Goal: Task Accomplishment & Management: Complete application form

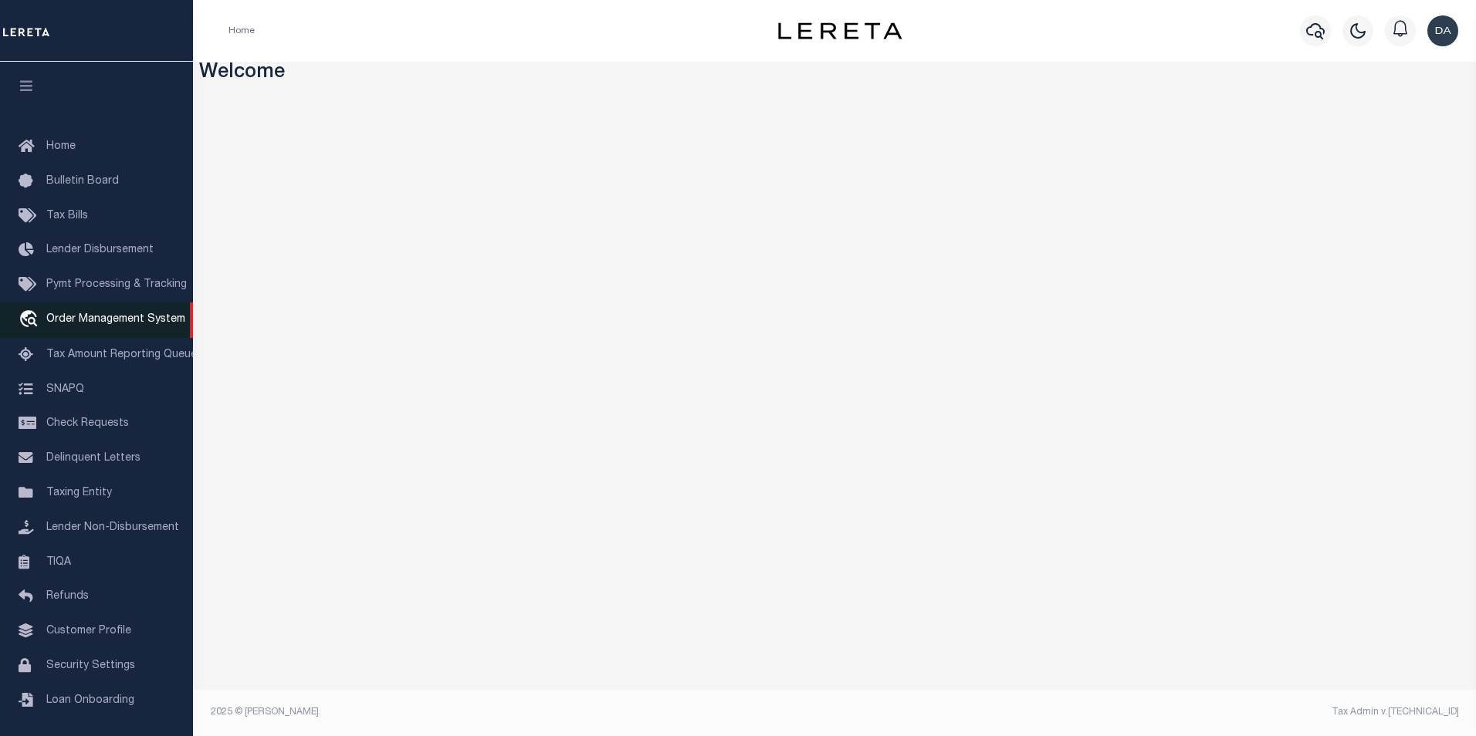
click at [81, 317] on span "Order Management System" at bounding box center [115, 319] width 139 height 11
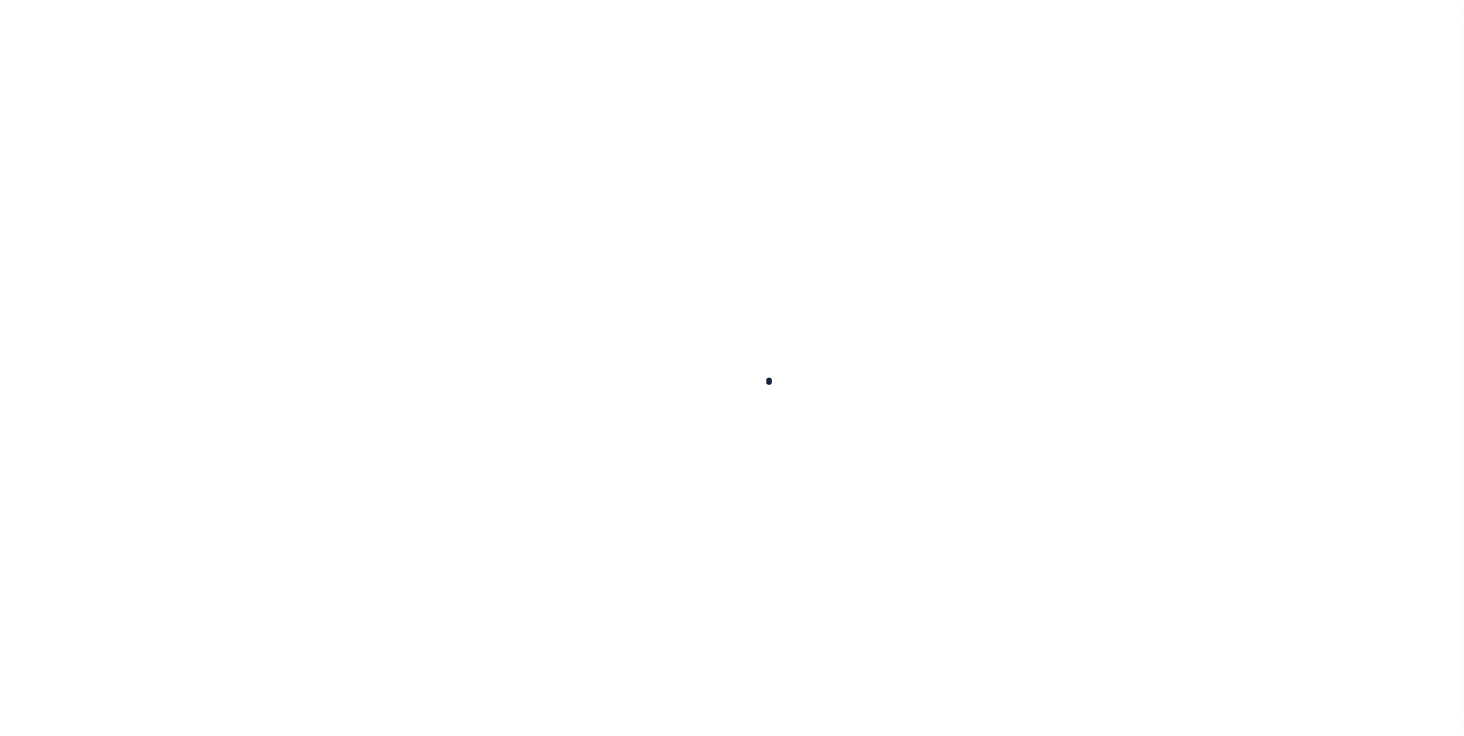
scroll to position [15, 0]
select select "200"
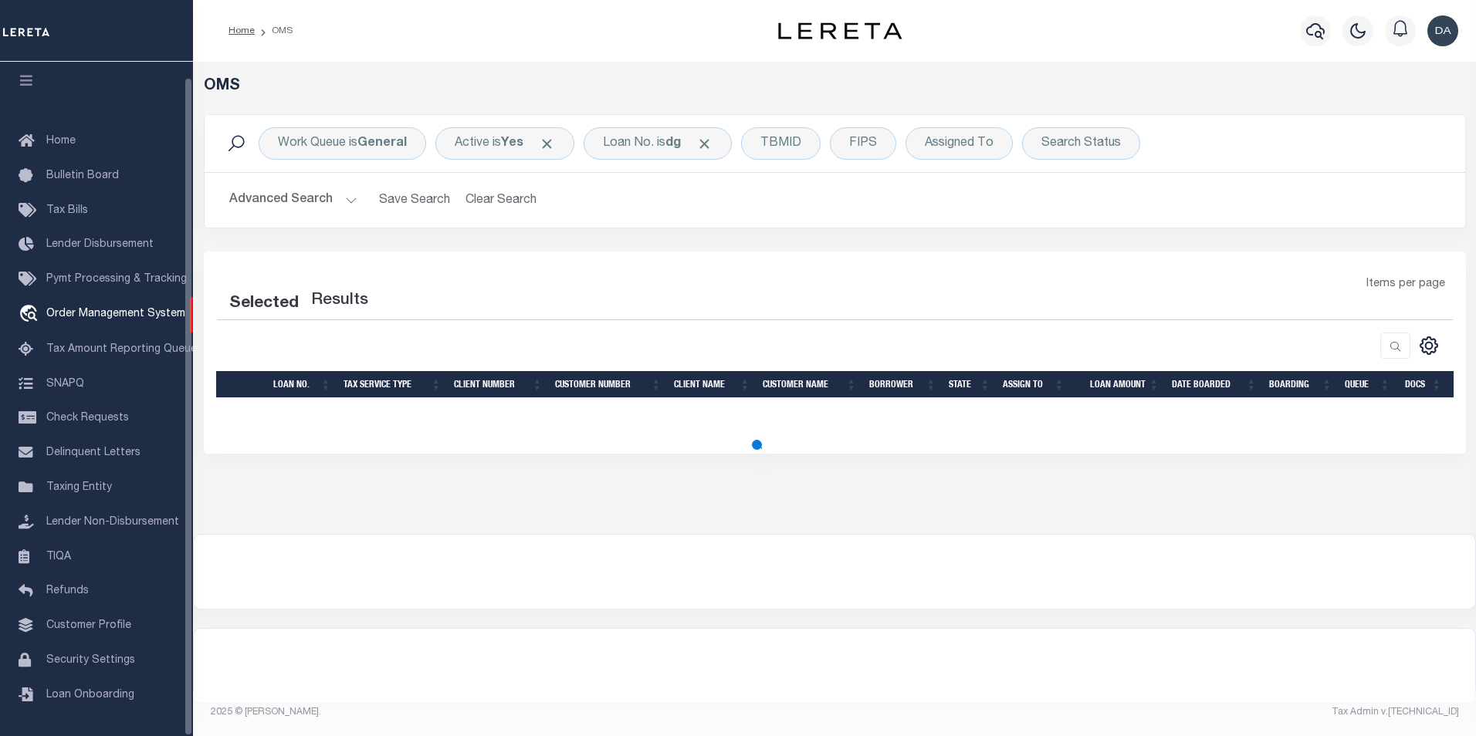
select select "200"
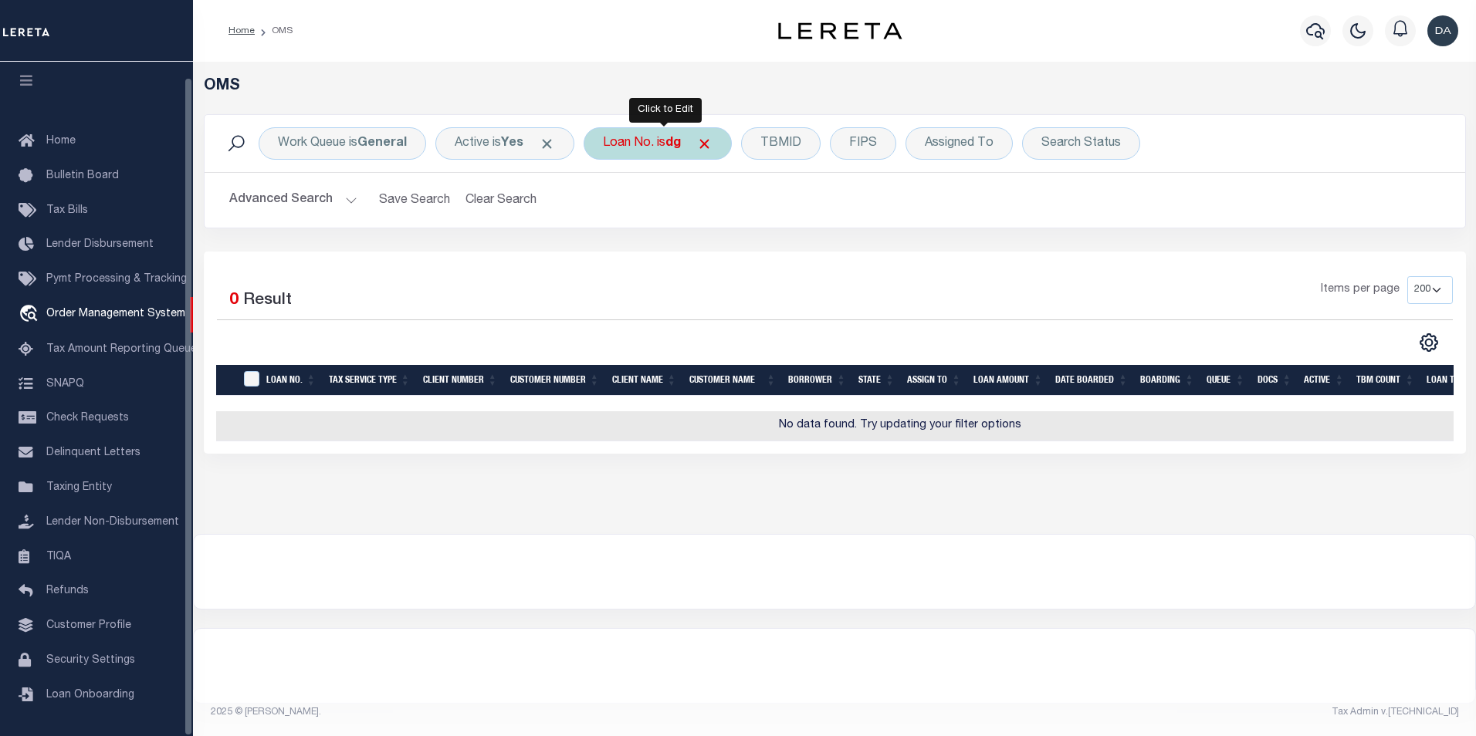
click at [636, 147] on div "Loan No. is dg" at bounding box center [657, 143] width 148 height 32
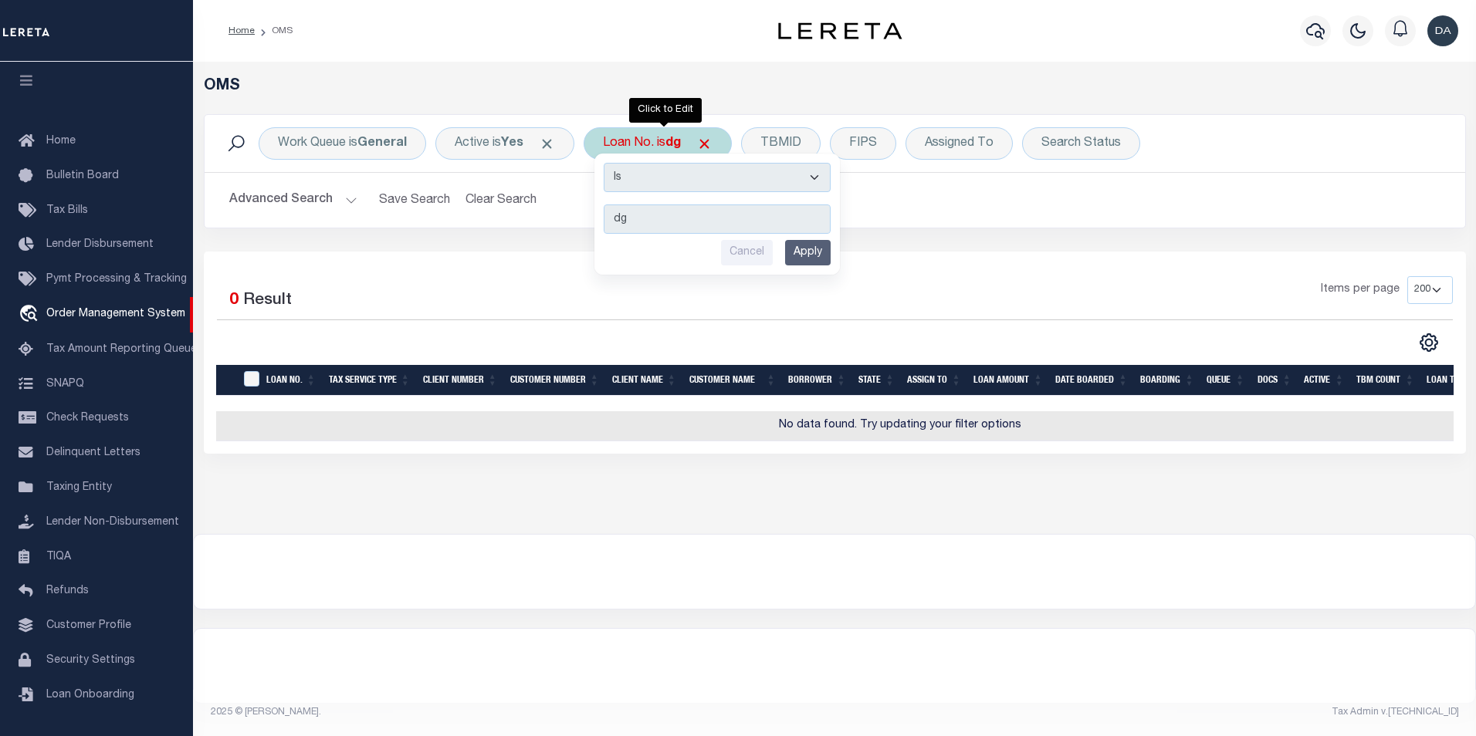
click at [663, 174] on select "Is Contains" at bounding box center [716, 177] width 227 height 29
select select "c"
click at [608, 163] on select "Is Contains" at bounding box center [716, 177] width 227 height 29
click at [789, 248] on div "Cancel Apply" at bounding box center [716, 252] width 227 height 25
click at [786, 251] on div "Cancel Apply" at bounding box center [716, 252] width 227 height 25
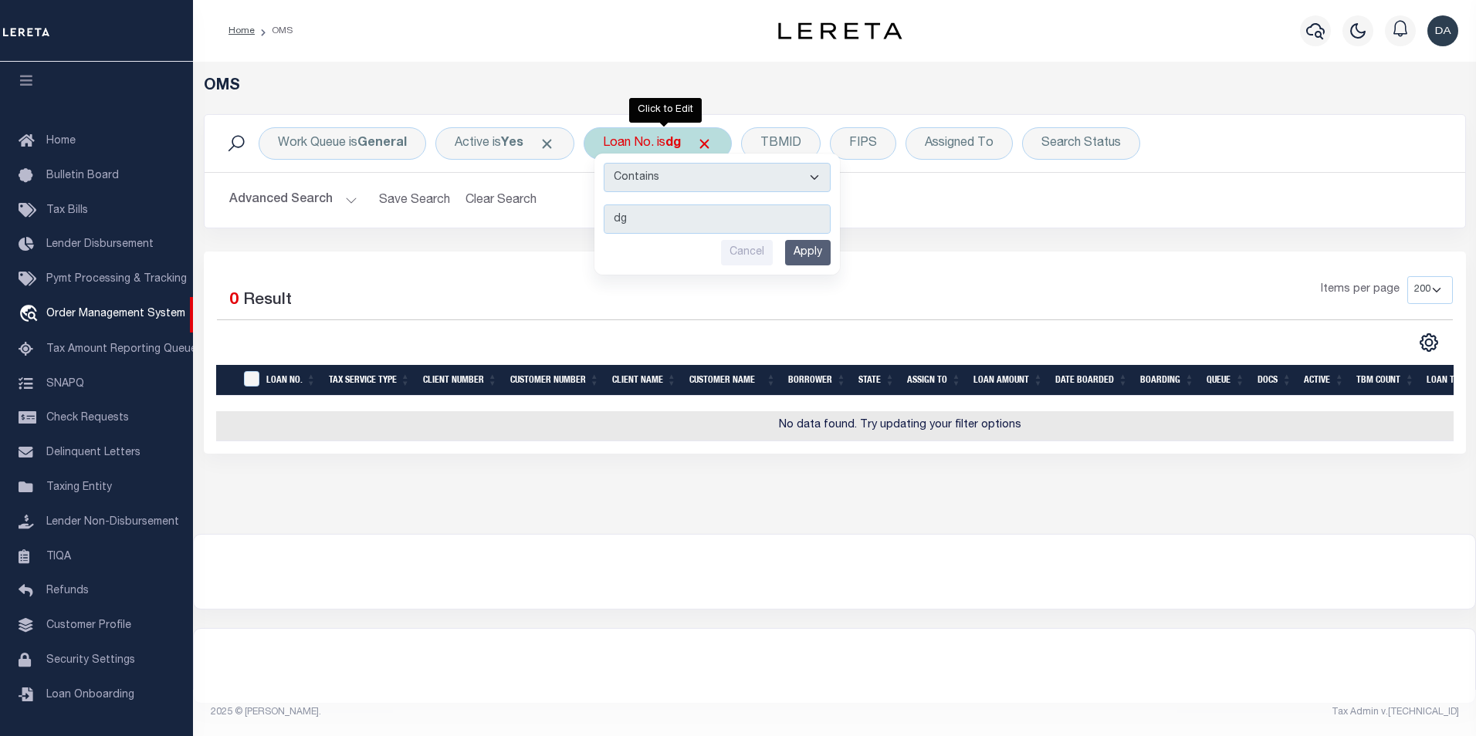
click at [803, 250] on input "Apply" at bounding box center [808, 252] width 46 height 25
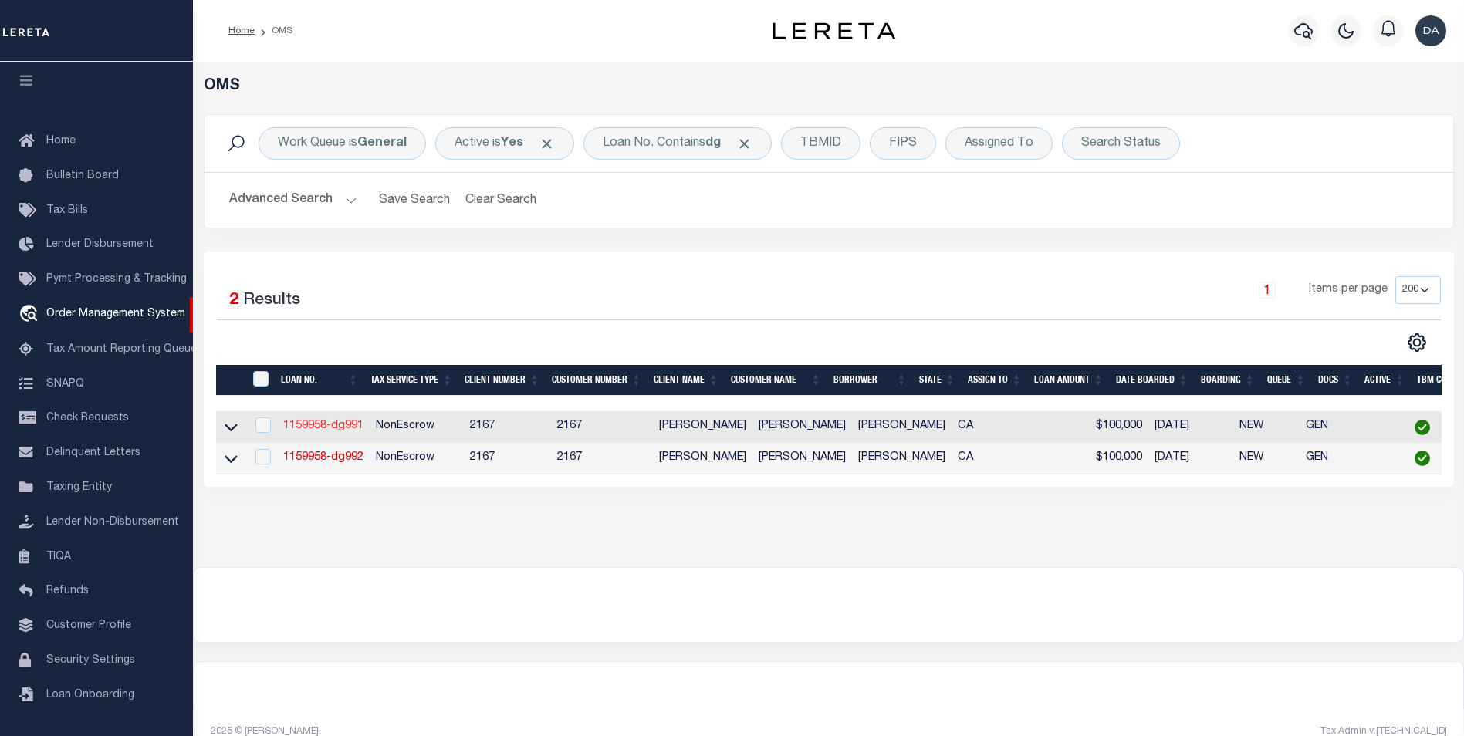
click at [327, 424] on link "1159958-dg991" at bounding box center [323, 426] width 80 height 11
type input "1159958-dg991"
type input "[PERSON_NAME]"
select select
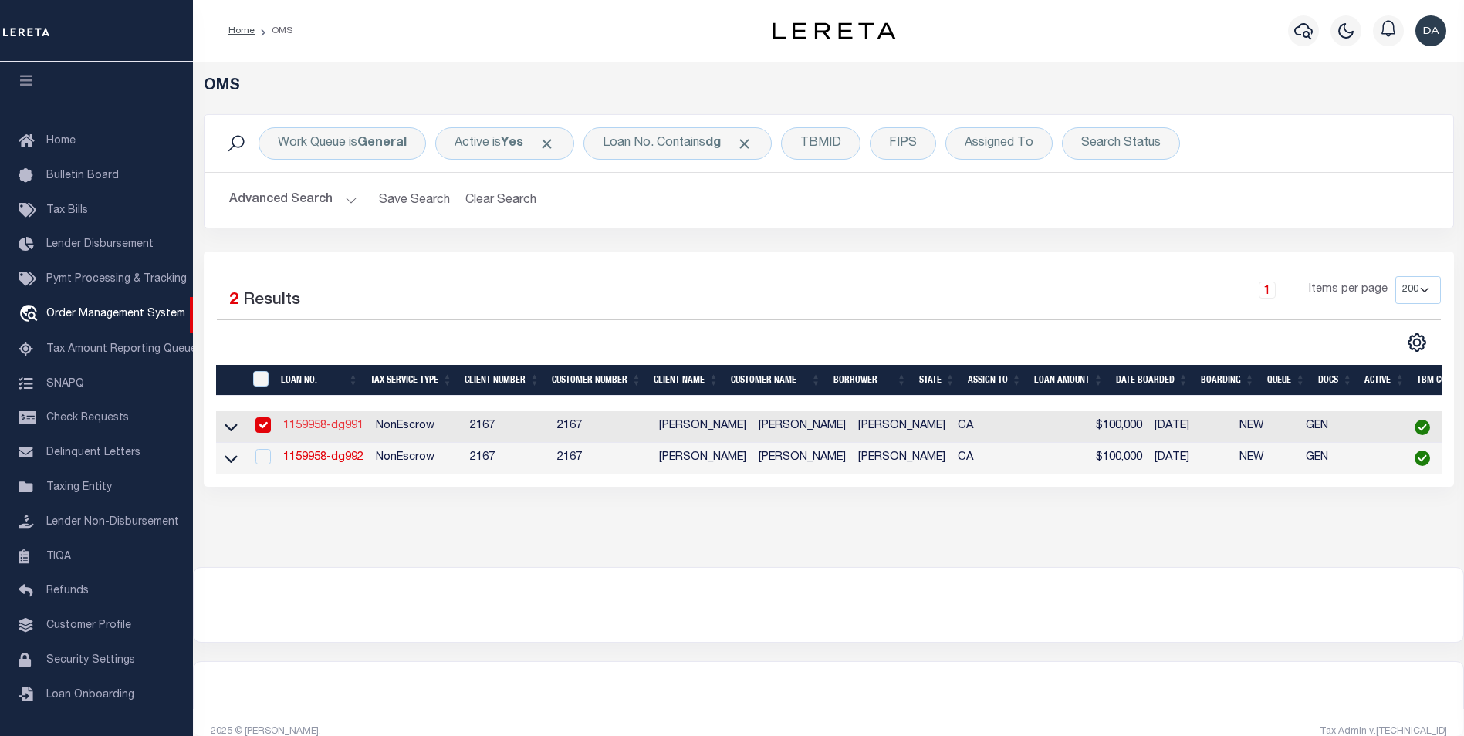
type input "91007"
type input "[DATE]"
select select "10"
select select "NonEscrow"
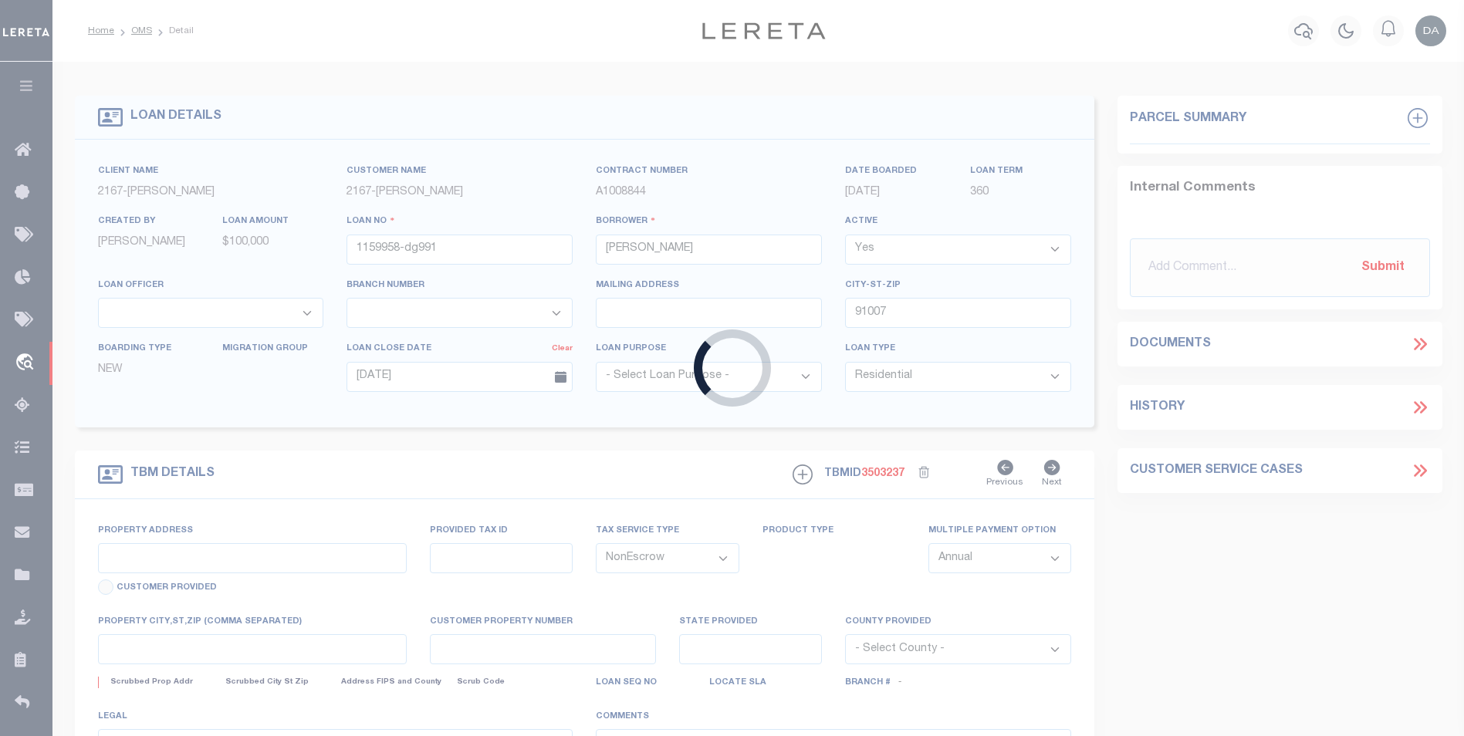
type input "[STREET_ADDRESS]"
select select
type input "ARCADIA CA 91007"
type input "CA"
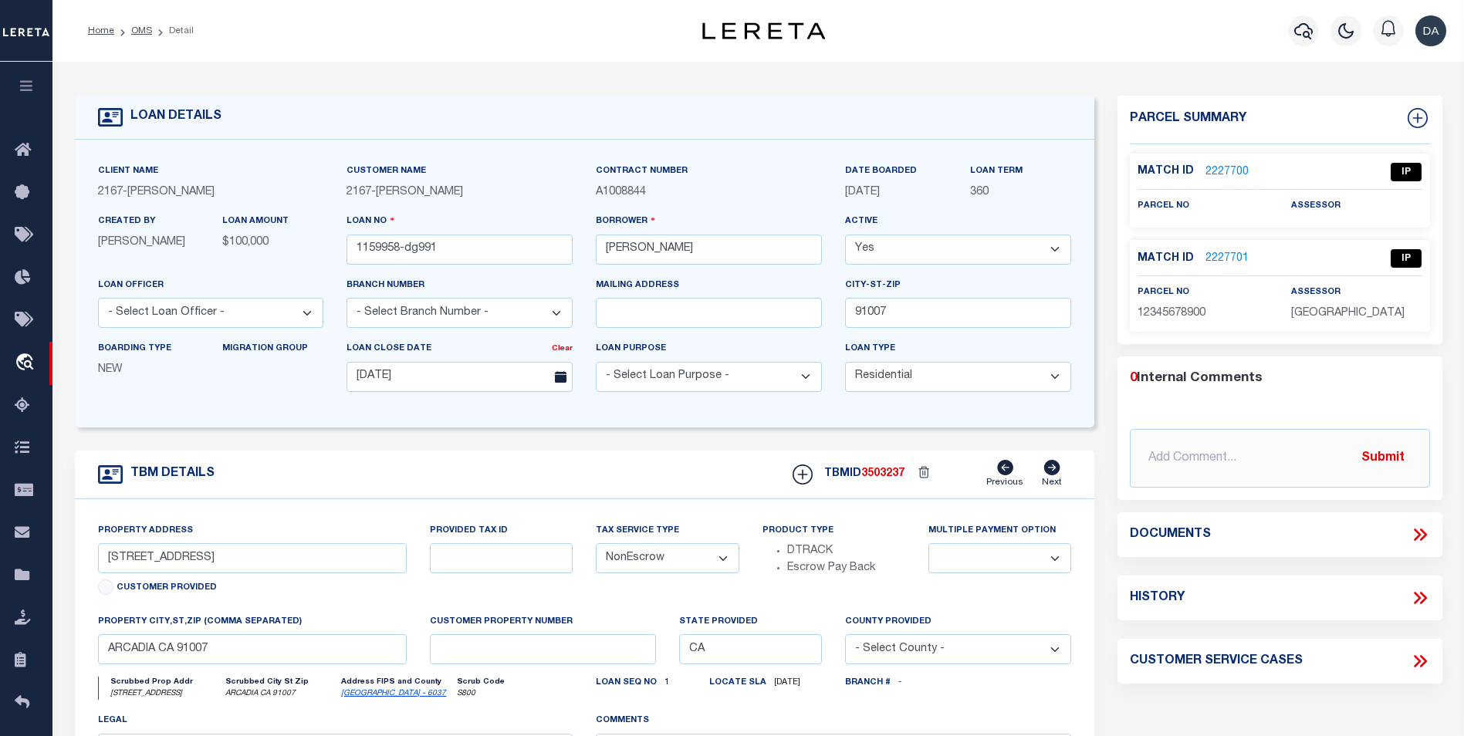
click at [1419, 538] on icon at bounding box center [1420, 535] width 20 height 20
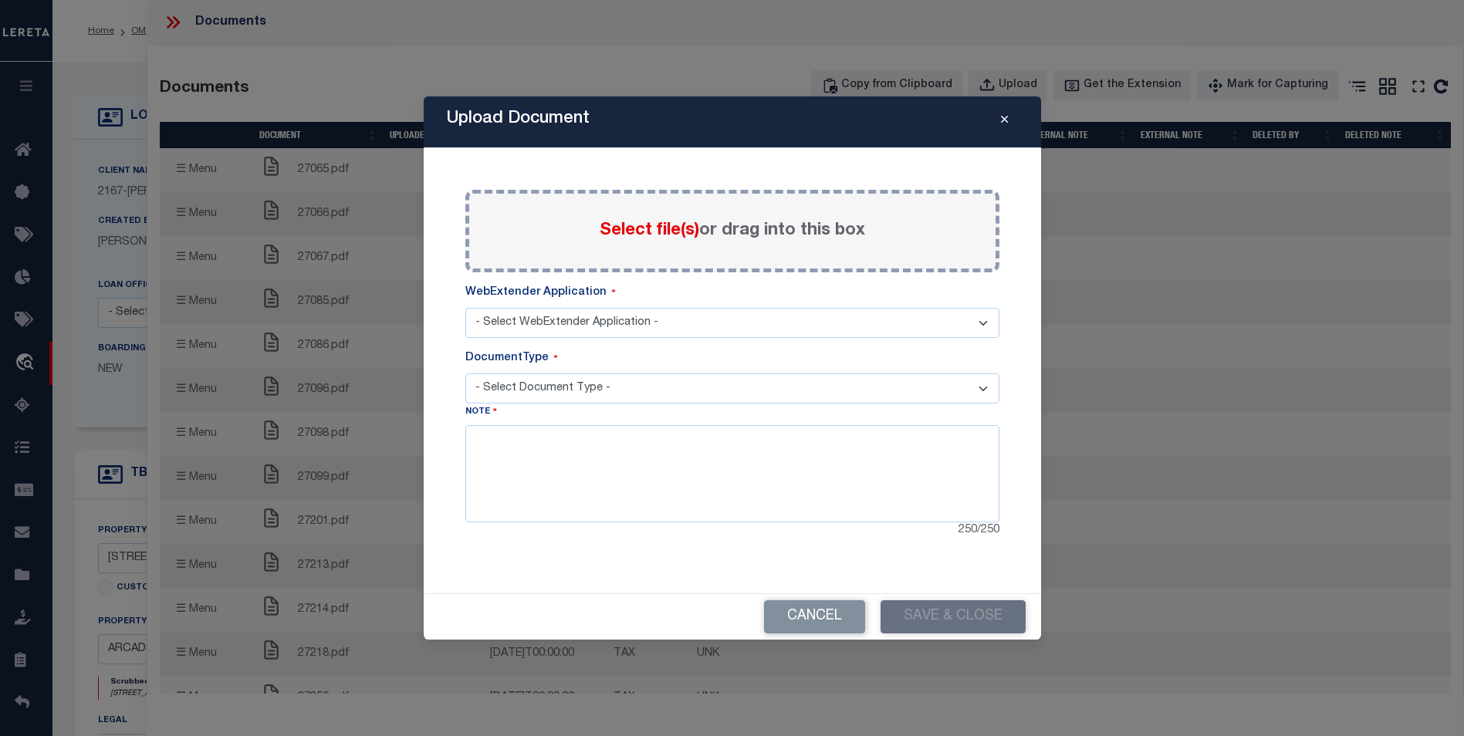
click at [982, 328] on select "- Select WebExtender Application - Services Borrower Correspondence" at bounding box center [732, 323] width 534 height 30
click at [982, 317] on select "- Select WebExtender Application - Services Borrower Correspondence" at bounding box center [732, 323] width 534 height 30
click at [991, 319] on select "- Select WebExtender Application - Services Borrower Correspondence" at bounding box center [732, 323] width 534 height 30
click at [985, 316] on select "- Select WebExtender Application - Services Borrower Correspondence" at bounding box center [732, 323] width 534 height 30
click at [988, 320] on select "- Select WebExtender Application - Services Borrower Correspondence" at bounding box center [732, 323] width 534 height 30
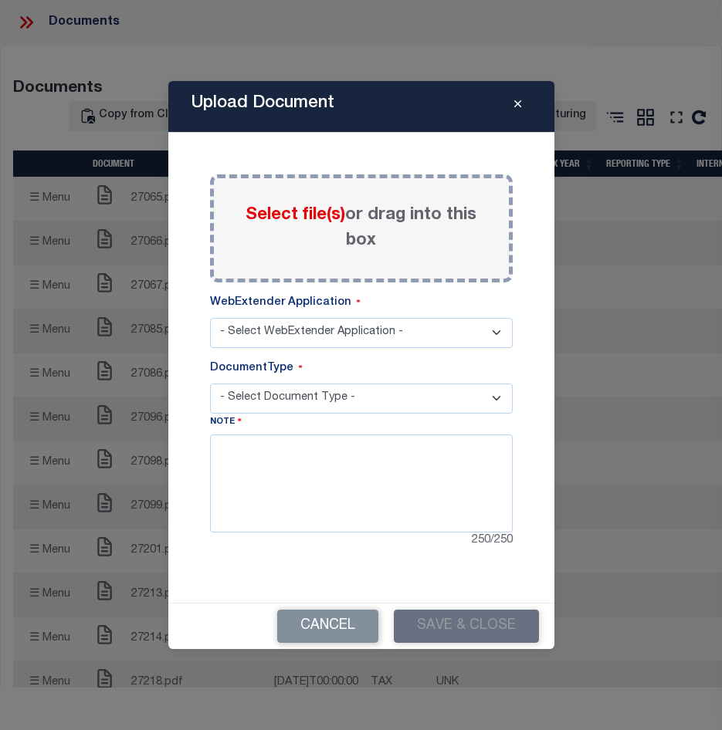
click at [497, 331] on select "- Select WebExtender Application - Services Borrower Correspondence" at bounding box center [361, 333] width 303 height 30
click at [505, 330] on select "- Select WebExtender Application - Services Borrower Correspondence" at bounding box center [361, 333] width 303 height 30
